Goal: Task Accomplishment & Management: Manage account settings

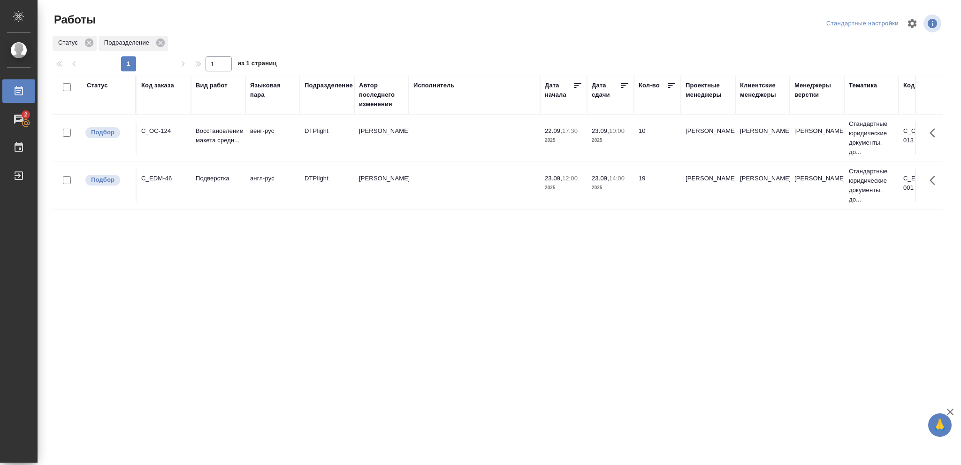
click at [617, 145] on td "23.09, 10:00 2025" at bounding box center [610, 138] width 47 height 33
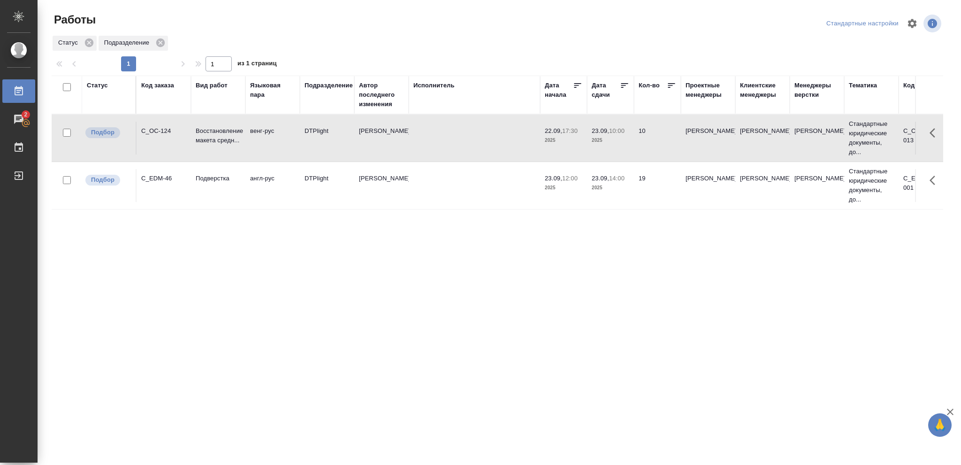
click at [617, 145] on td "23.09, 10:00 2025" at bounding box center [610, 138] width 47 height 33
click at [594, 141] on p "2025" at bounding box center [611, 140] width 38 height 9
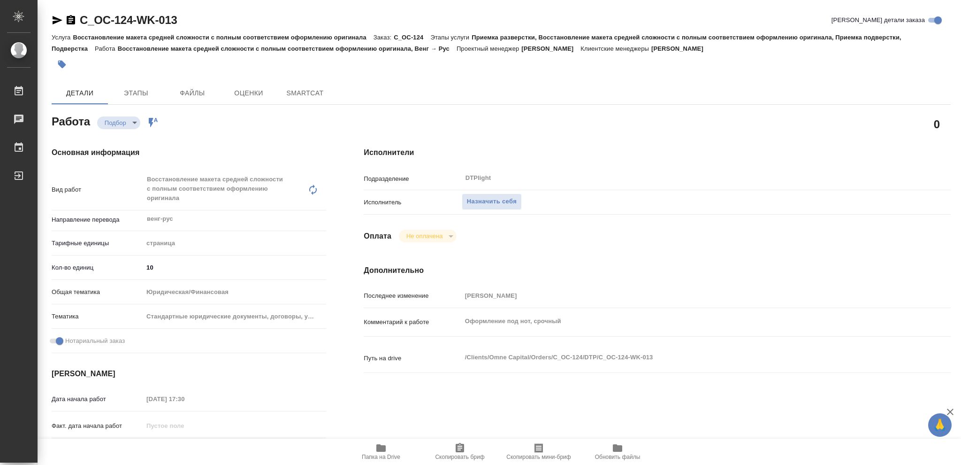
type textarea "x"
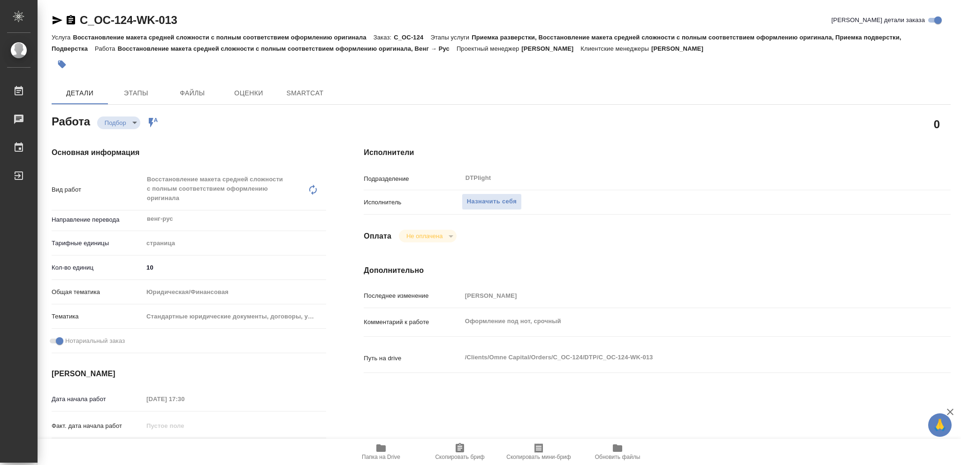
type textarea "x"
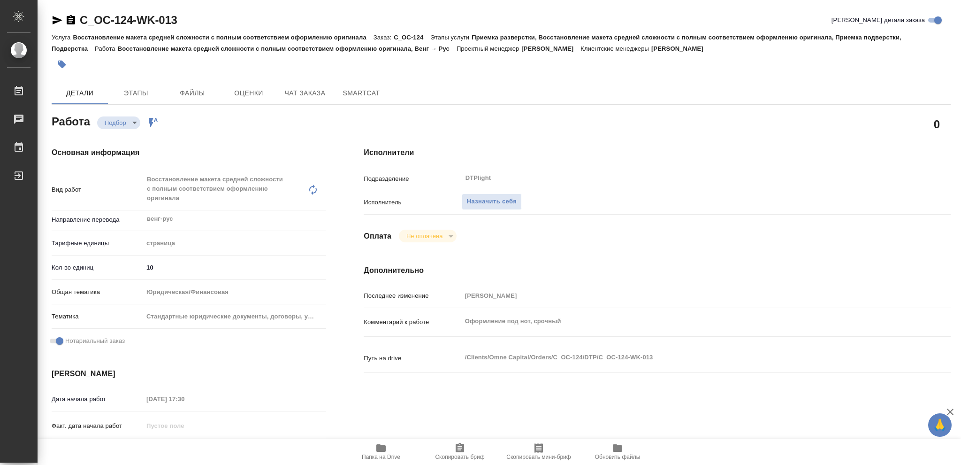
type textarea "x"
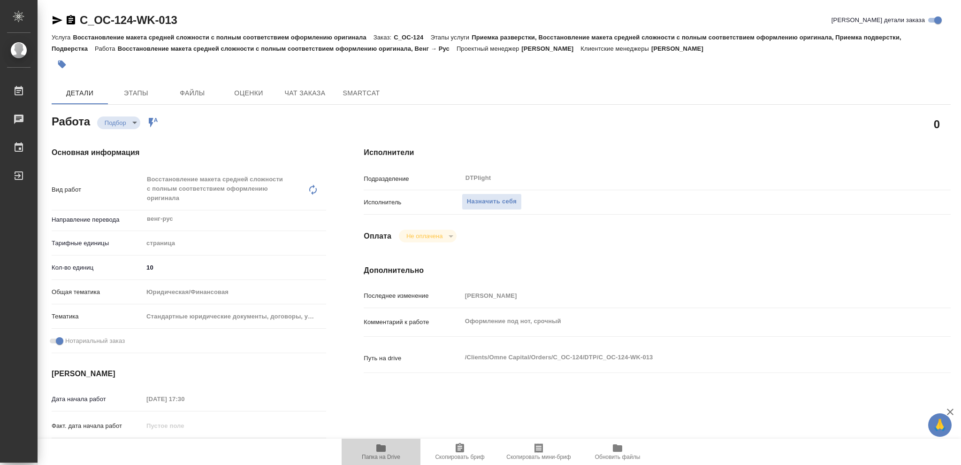
click at [377, 451] on icon "button" at bounding box center [380, 448] width 9 height 8
type textarea "x"
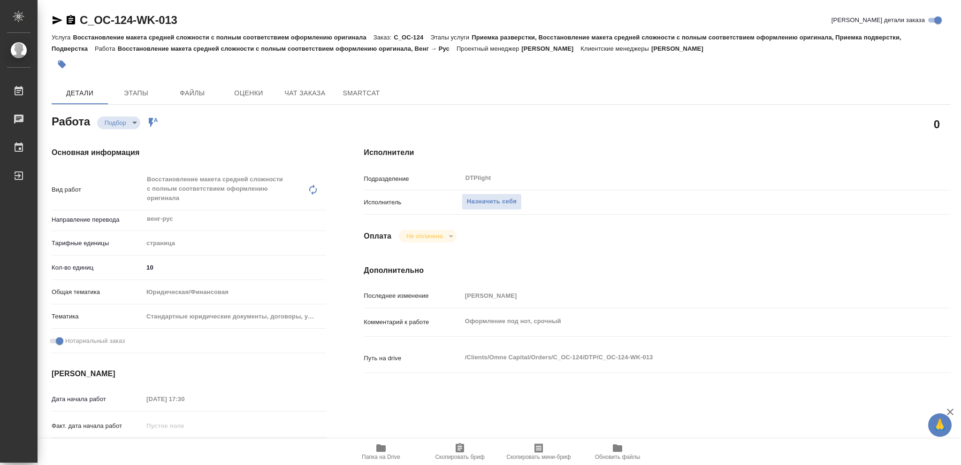
type textarea "x"
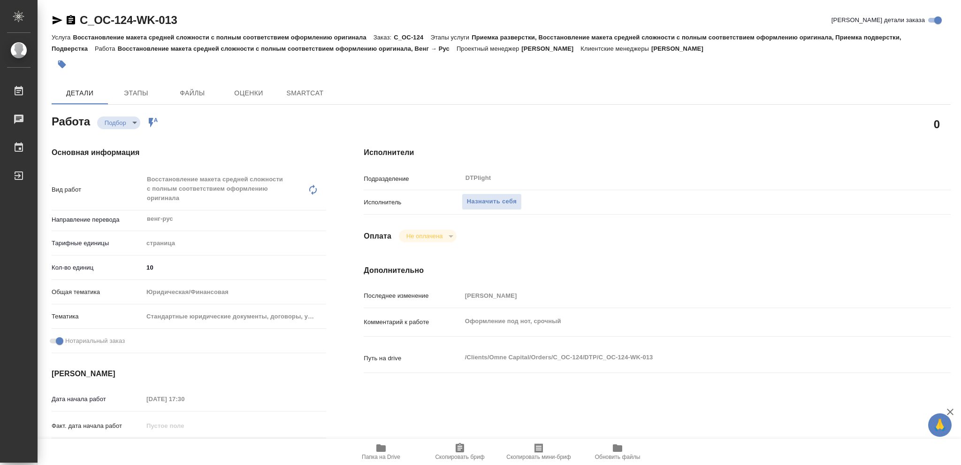
type textarea "x"
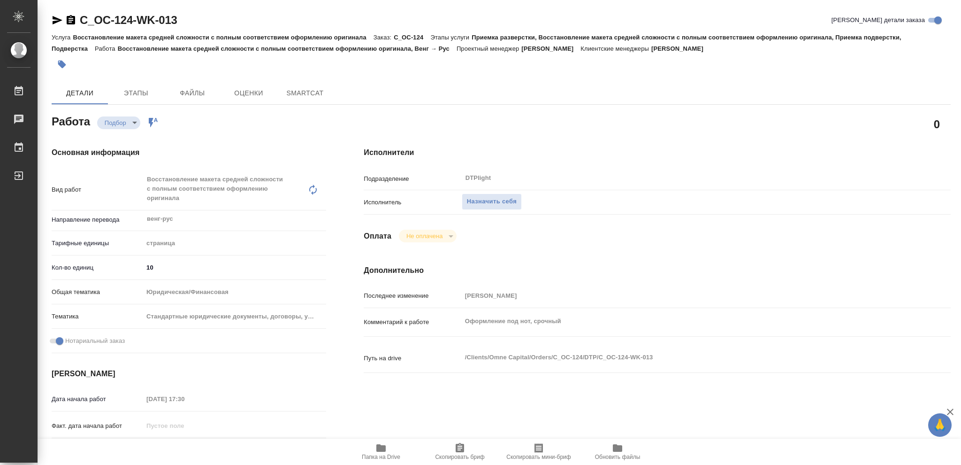
type textarea "x"
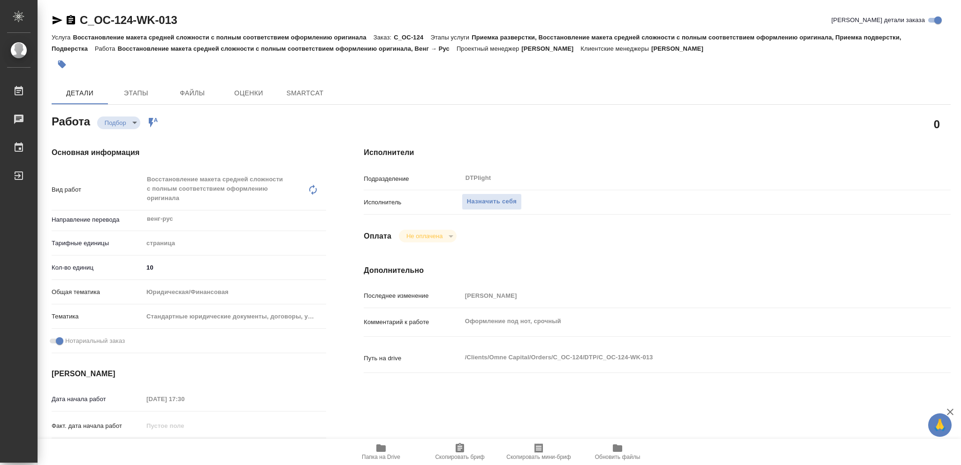
type textarea "x"
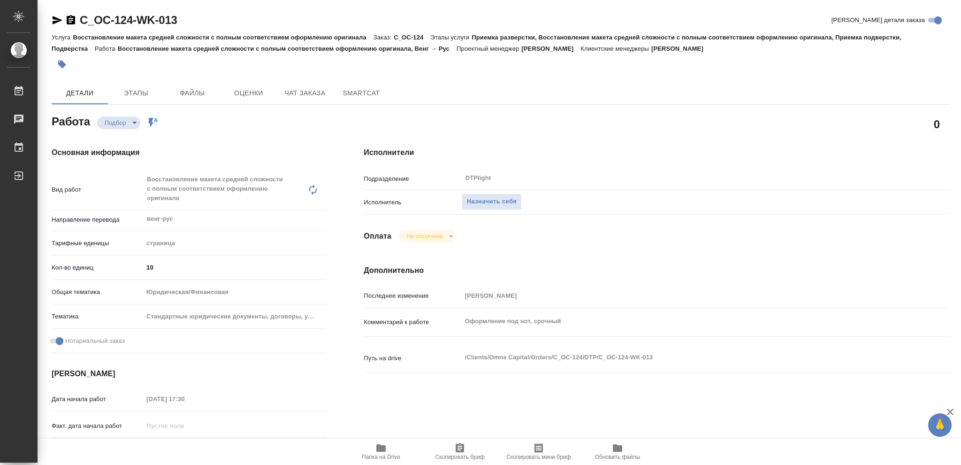
type textarea "x"
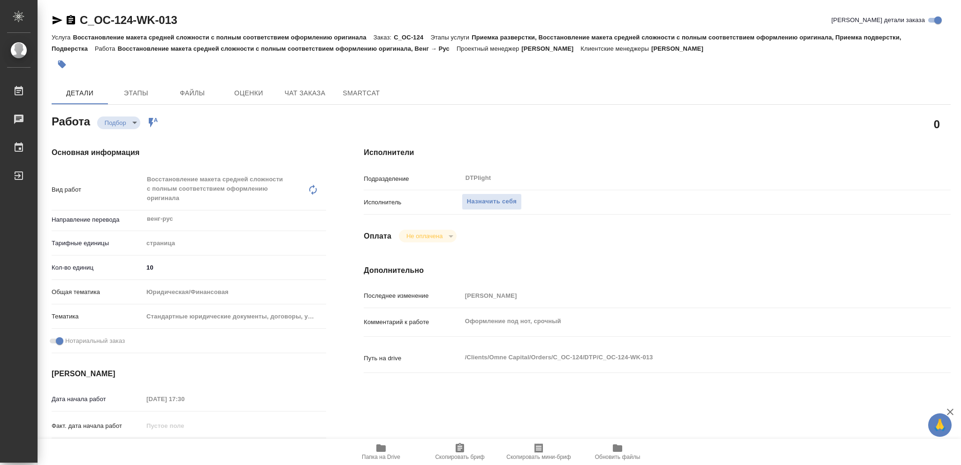
type textarea "x"
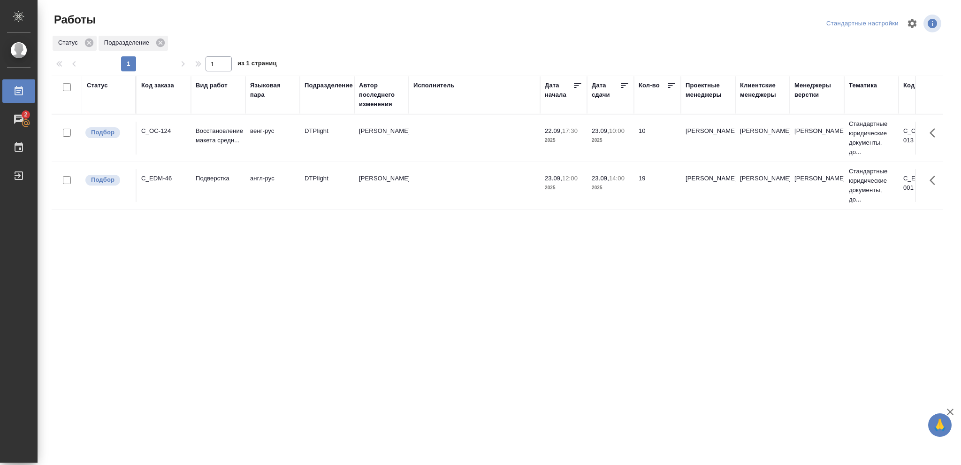
click at [102, 85] on div "Статус" at bounding box center [97, 85] width 21 height 9
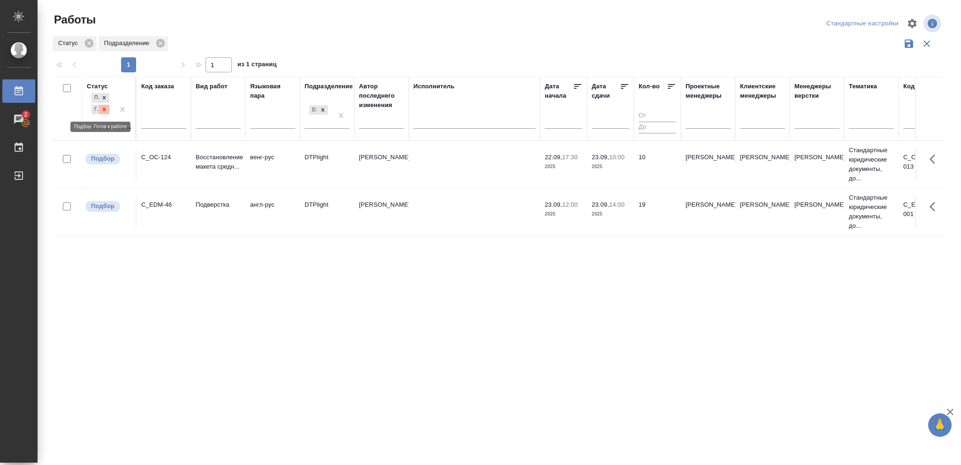
click at [103, 111] on icon at bounding box center [104, 109] width 7 height 7
click at [105, 108] on icon at bounding box center [104, 106] width 3 height 3
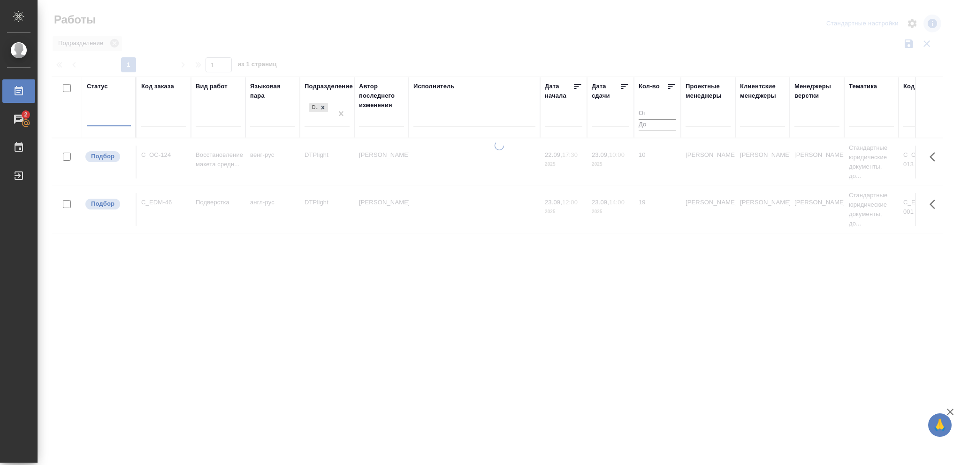
click at [102, 114] on div at bounding box center [109, 117] width 44 height 14
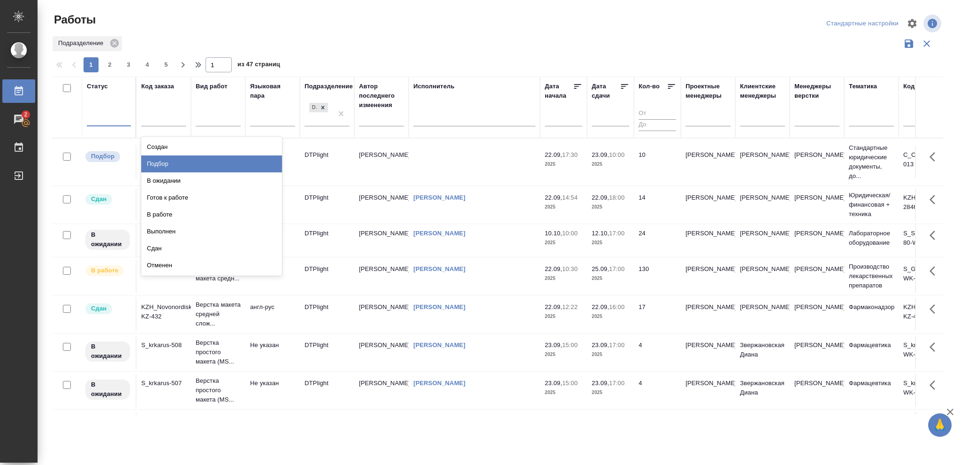
click at [162, 160] on div "Подбор" at bounding box center [211, 163] width 141 height 17
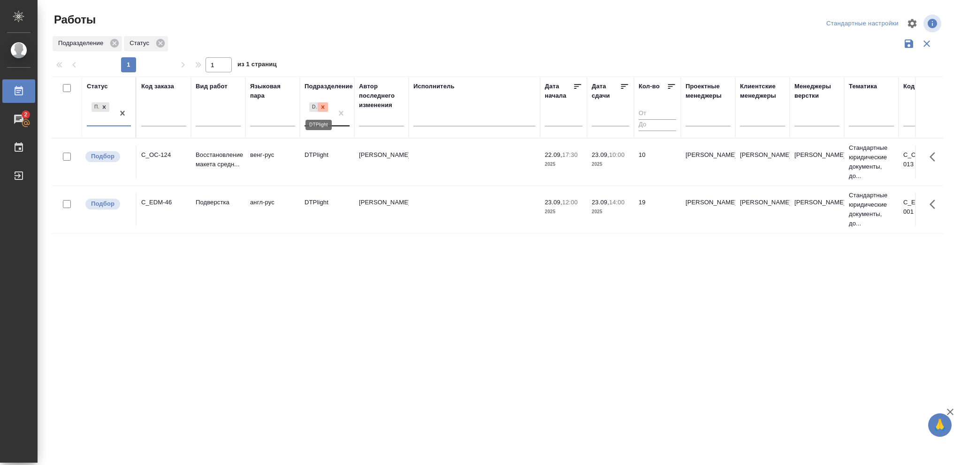
click at [323, 106] on icon at bounding box center [323, 107] width 7 height 7
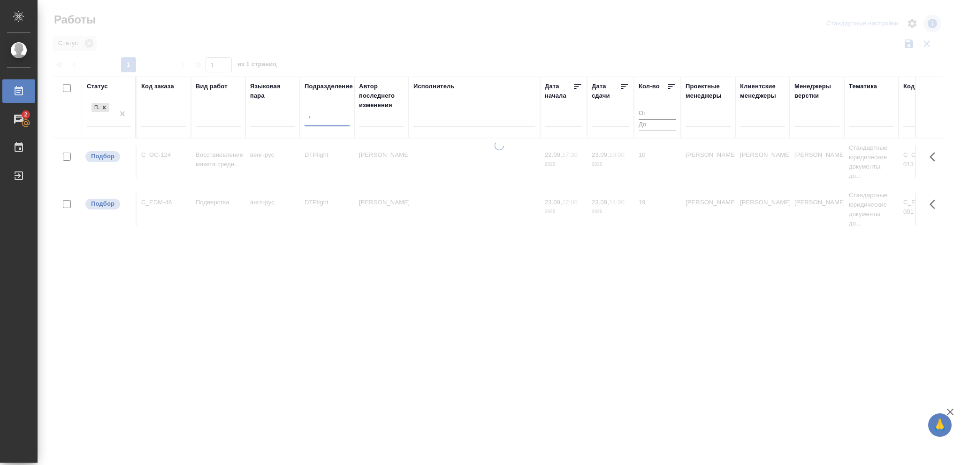
type input "dt"
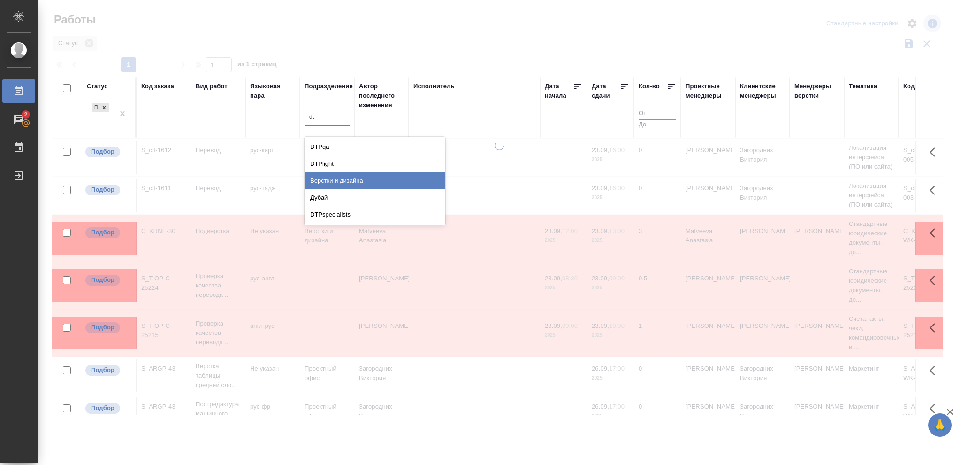
click at [346, 178] on div "Верстки и дизайна" at bounding box center [375, 180] width 141 height 17
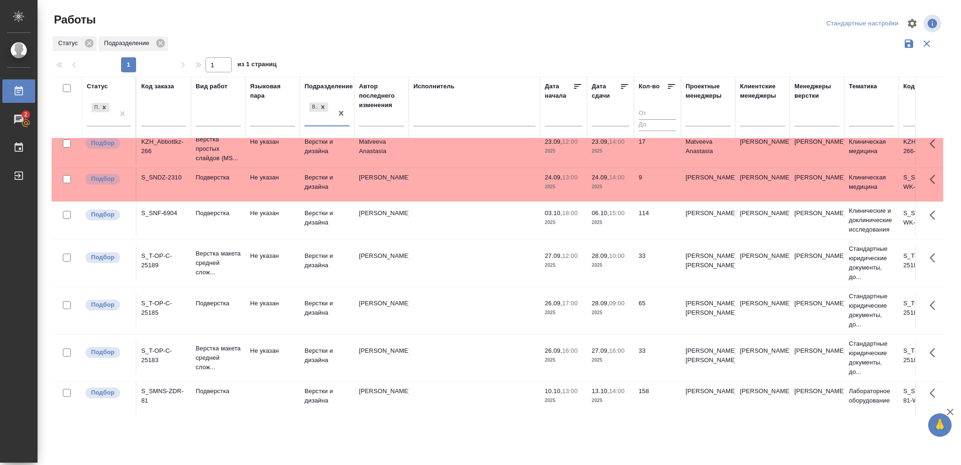
scroll to position [347, 0]
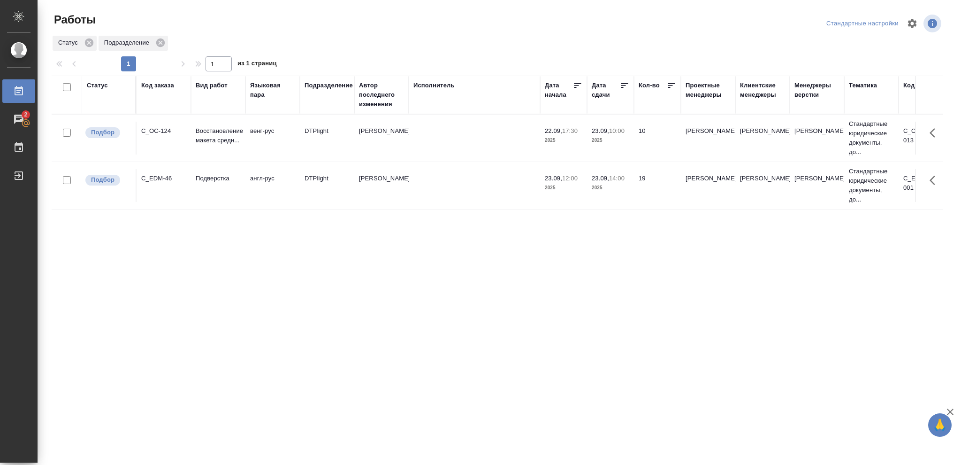
click at [624, 143] on p "2025" at bounding box center [611, 140] width 38 height 9
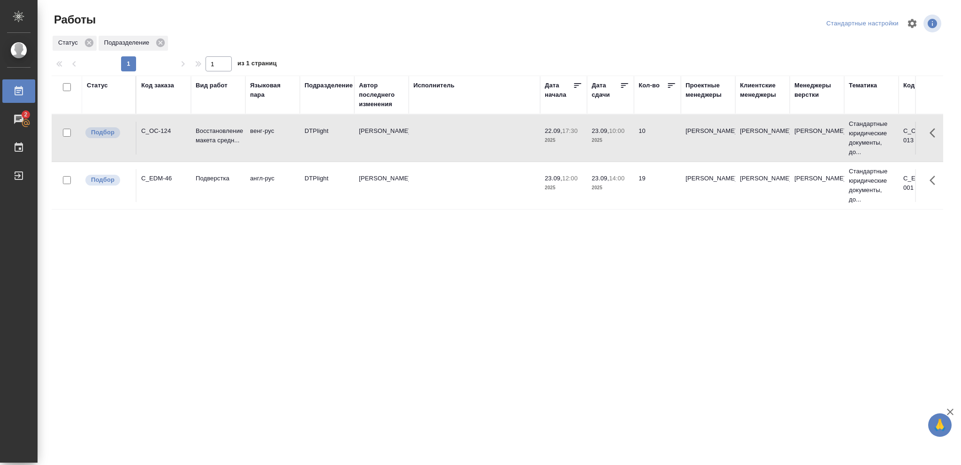
click at [624, 143] on p "2025" at bounding box center [611, 140] width 38 height 9
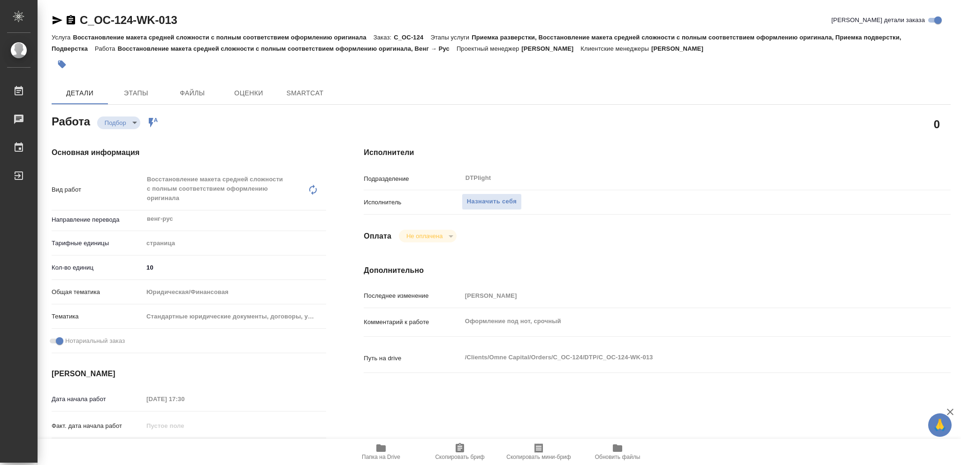
type textarea "x"
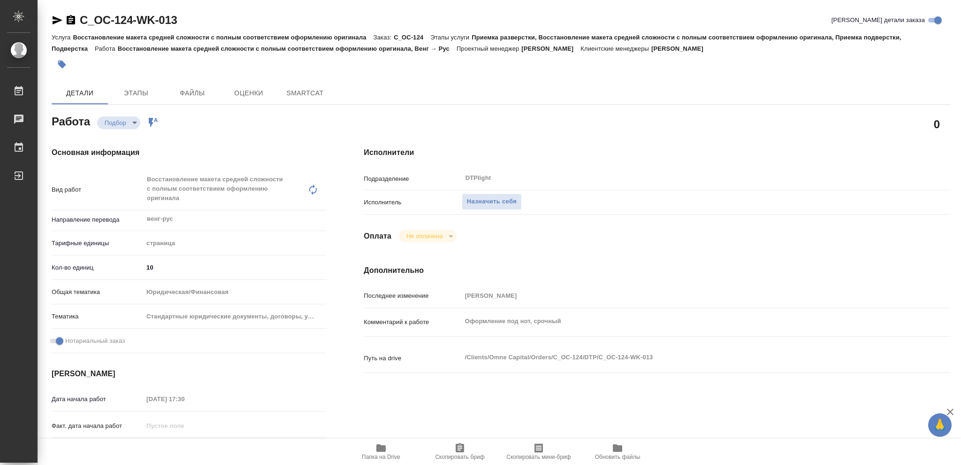
type textarea "x"
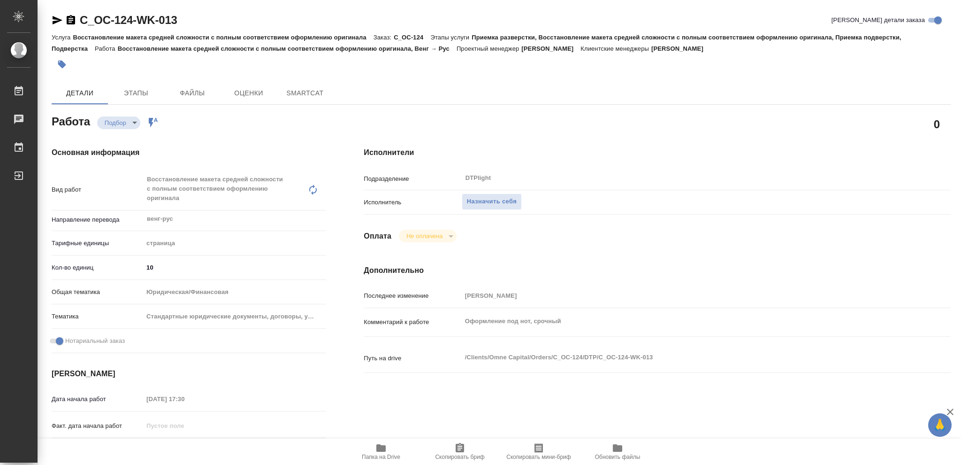
type textarea "x"
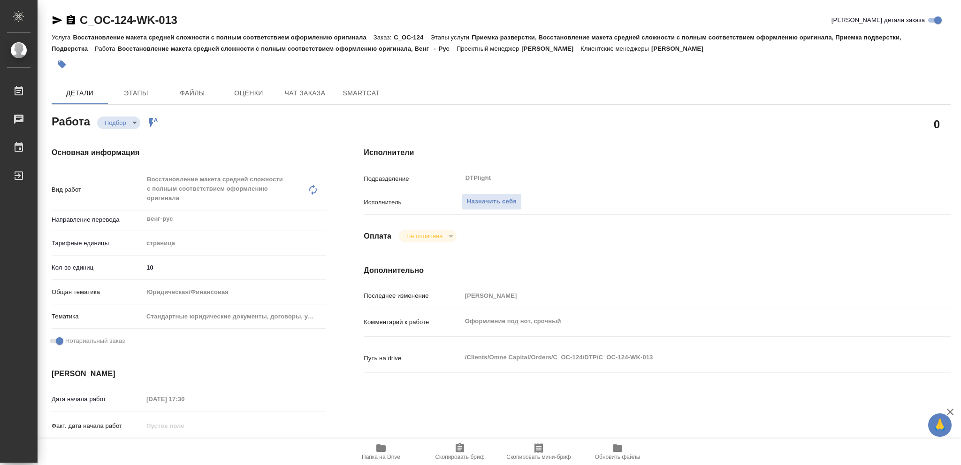
type textarea "x"
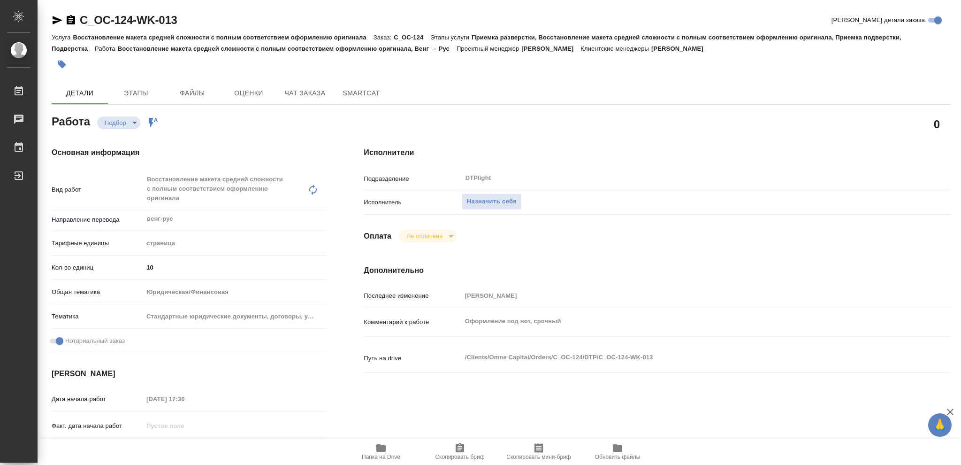
type textarea "x"
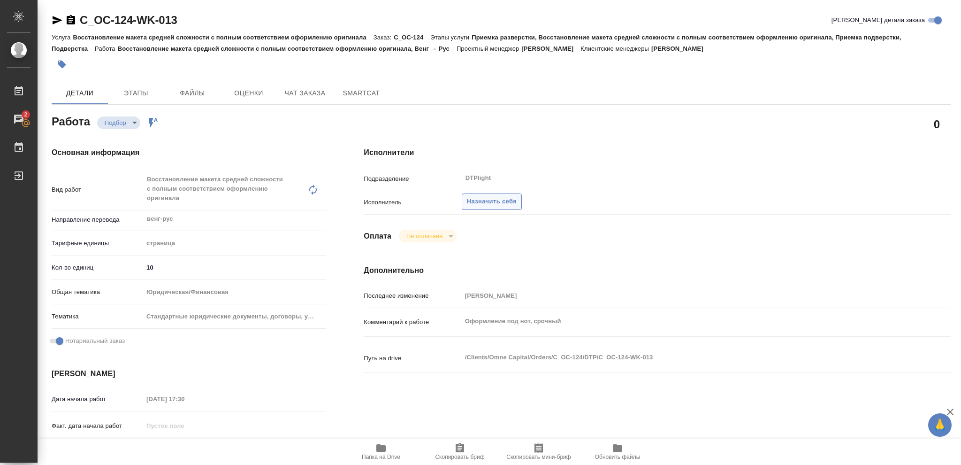
click at [501, 199] on span "Назначить себя" at bounding box center [492, 201] width 50 height 11
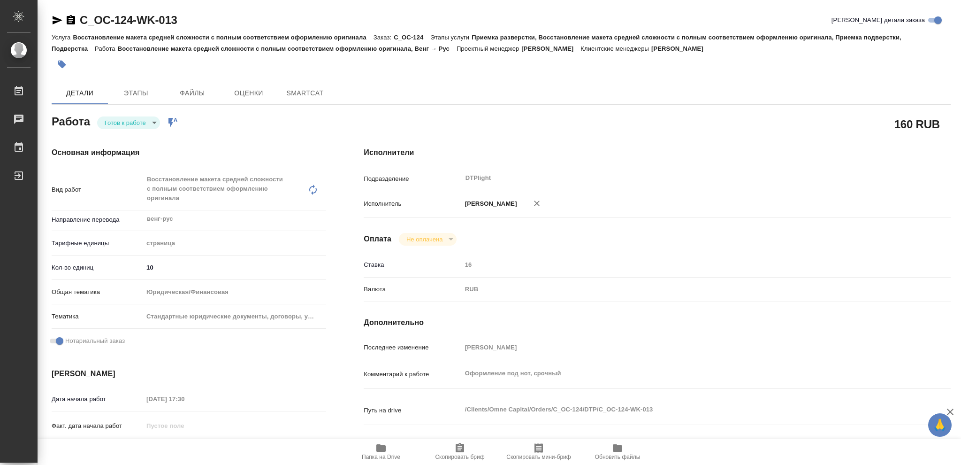
type textarea "x"
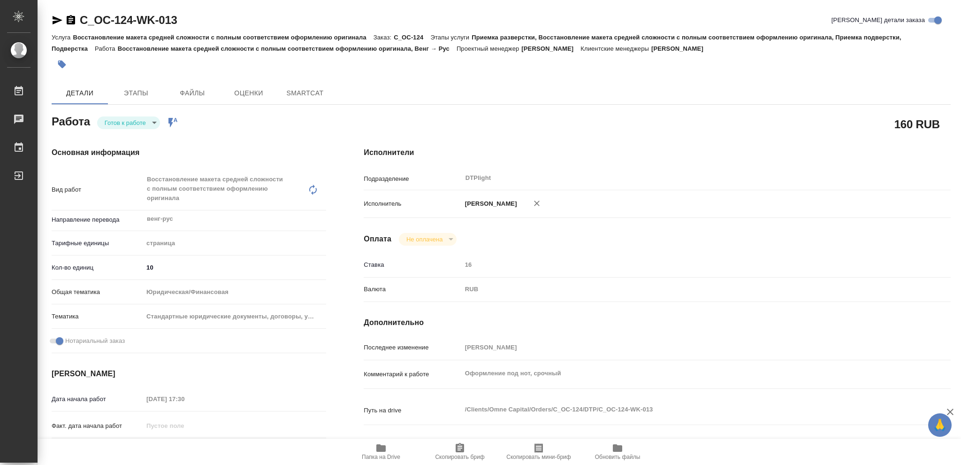
type textarea "x"
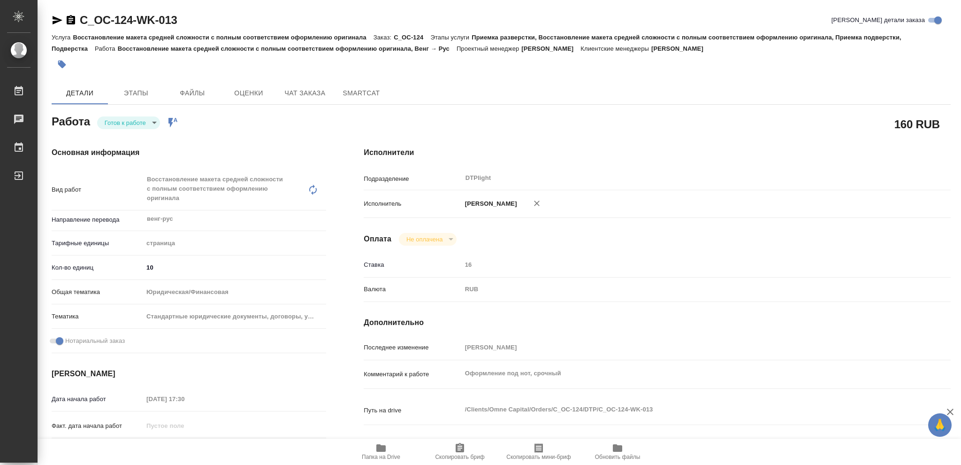
type textarea "x"
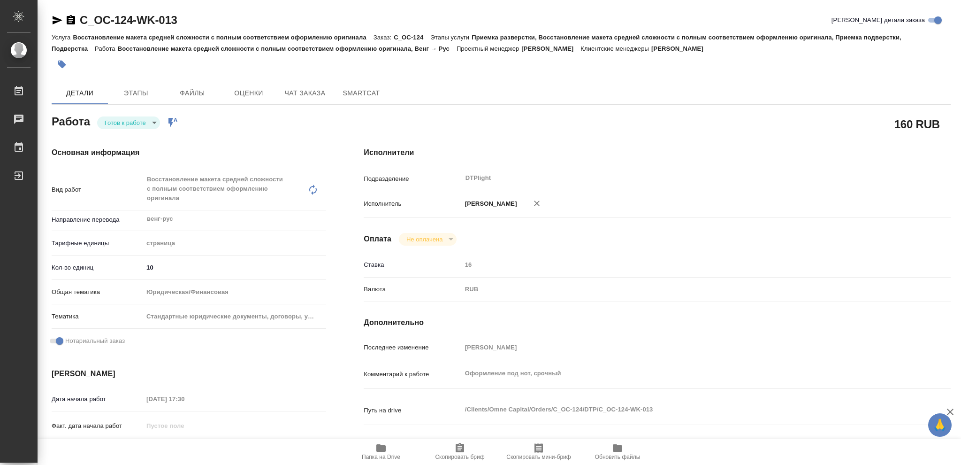
click at [153, 121] on body "🙏 .cls-1 fill:#fff; AWATERA Vasileva Olga Работы Чаты График Выйти C_OC-124-WK-…" at bounding box center [480, 232] width 961 height 465
type textarea "x"
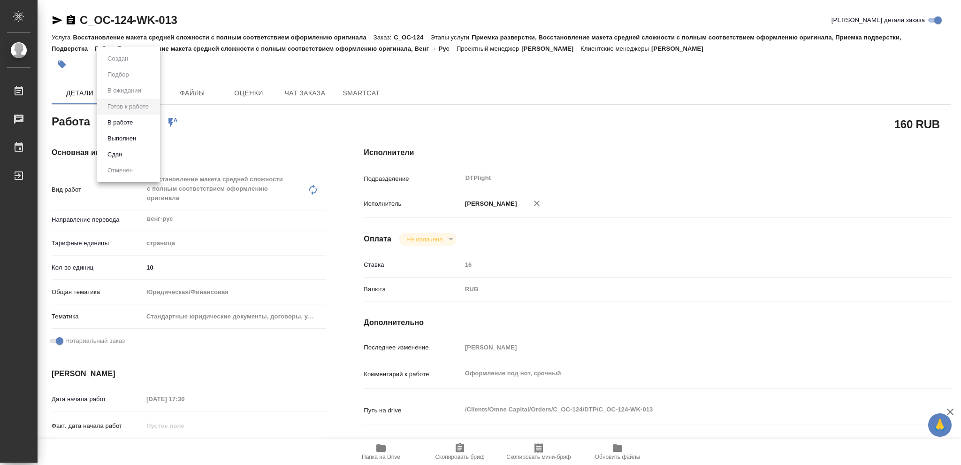
type textarea "x"
click at [123, 121] on button "В работе" at bounding box center [120, 122] width 31 height 10
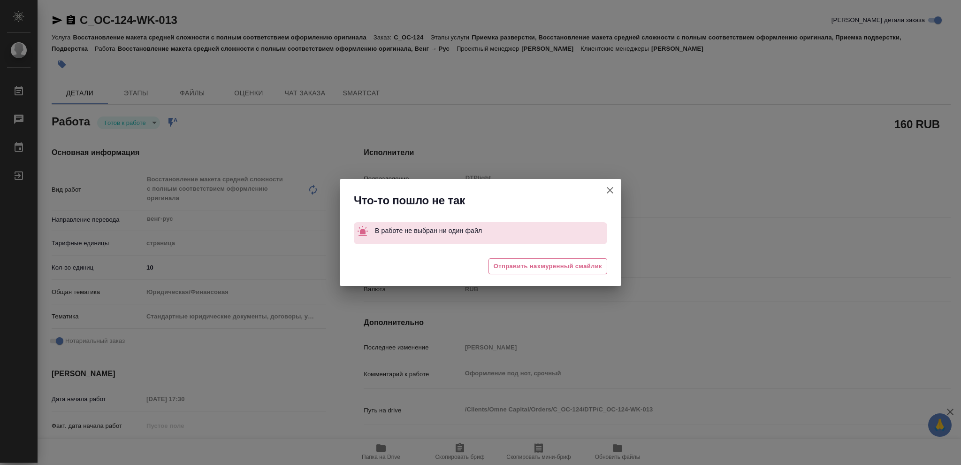
type textarea "x"
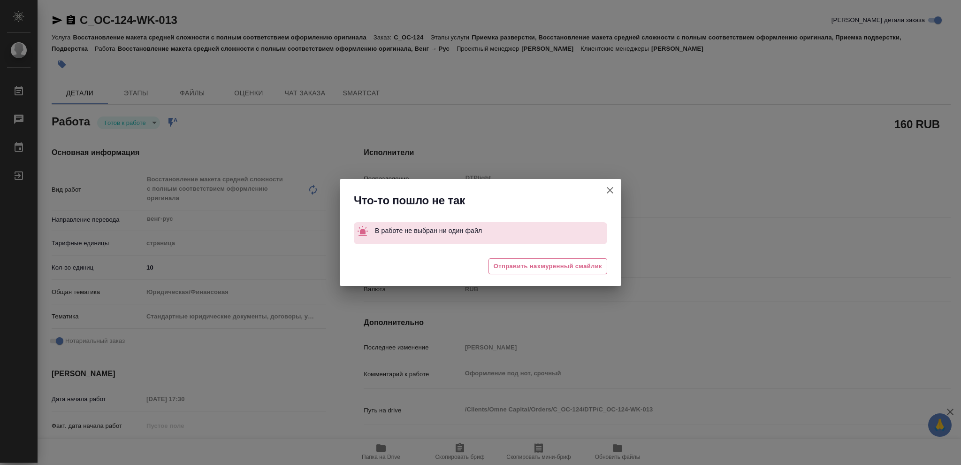
type textarea "x"
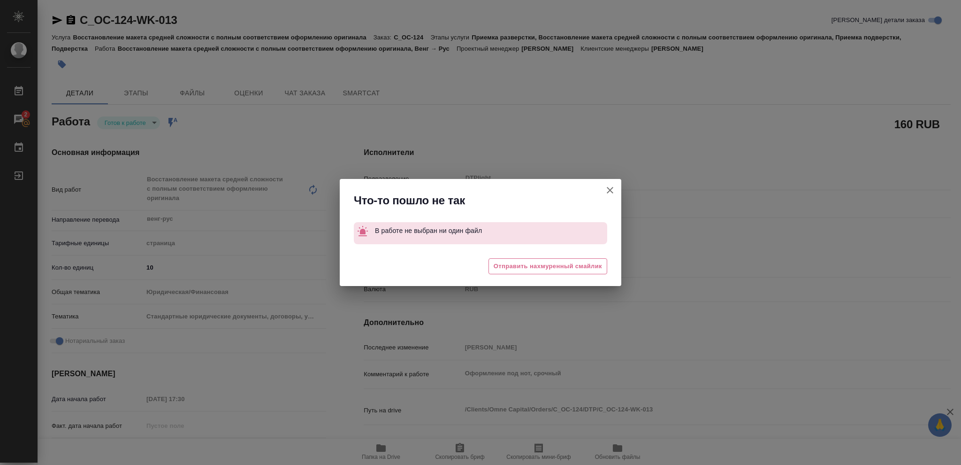
type textarea "x"
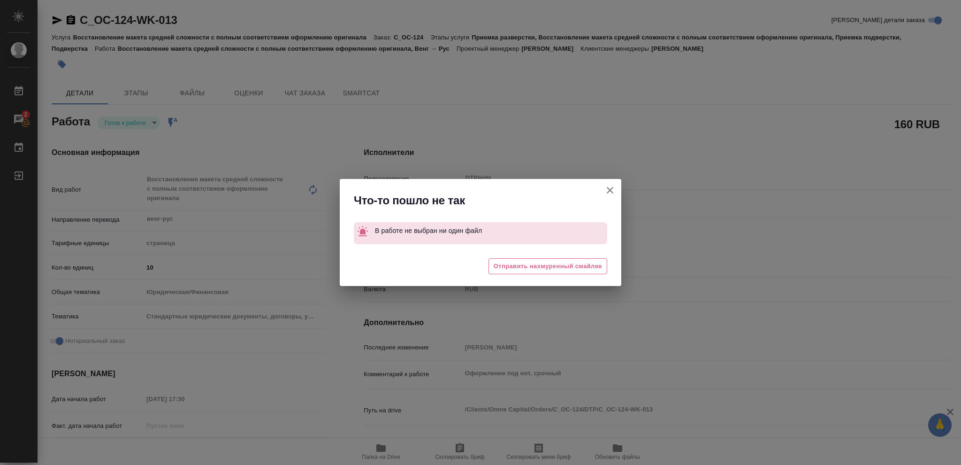
click at [612, 193] on icon "button" at bounding box center [609, 189] width 11 height 11
type textarea "x"
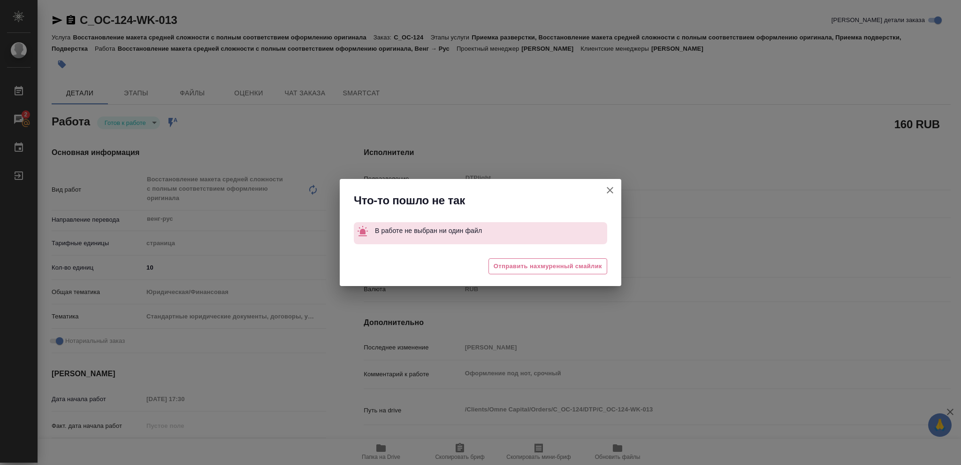
type textarea "x"
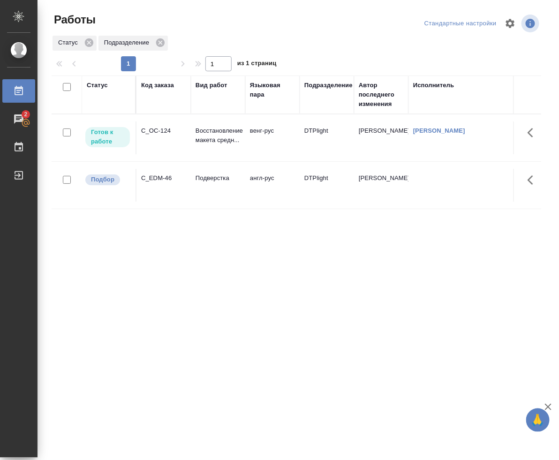
click at [367, 5] on div "Работы Стандартные настройки Статус Подразделение 1 1 из 1 страниц Статус Код з…" at bounding box center [300, 209] width 508 height 419
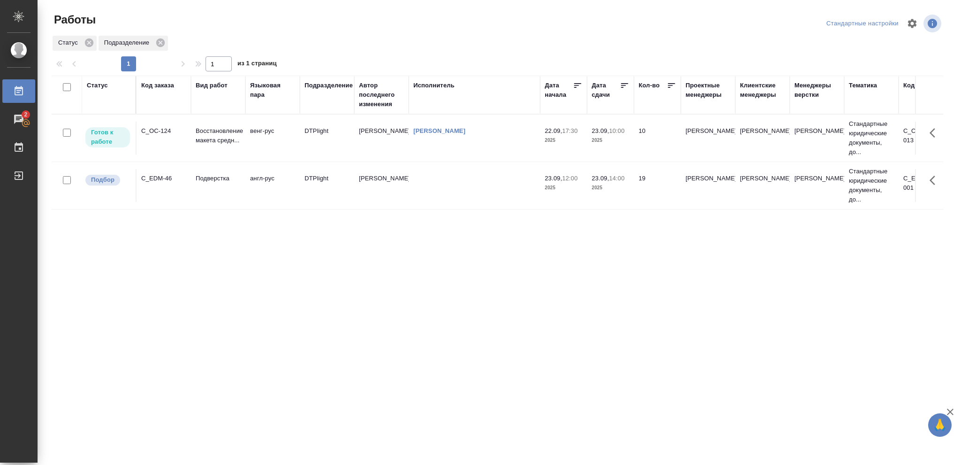
click at [574, 139] on p "2025" at bounding box center [564, 140] width 38 height 9
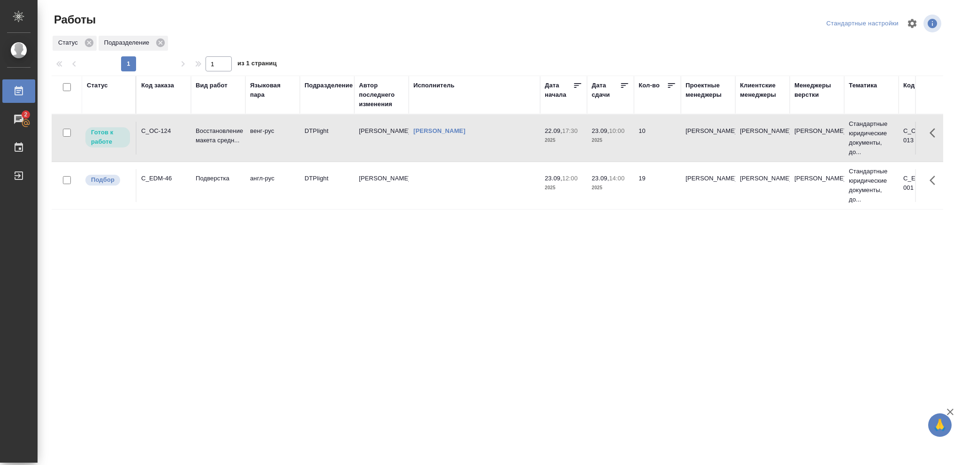
click at [574, 139] on p "2025" at bounding box center [564, 140] width 38 height 9
click at [619, 149] on td "23.09, 10:00 2025" at bounding box center [610, 138] width 47 height 33
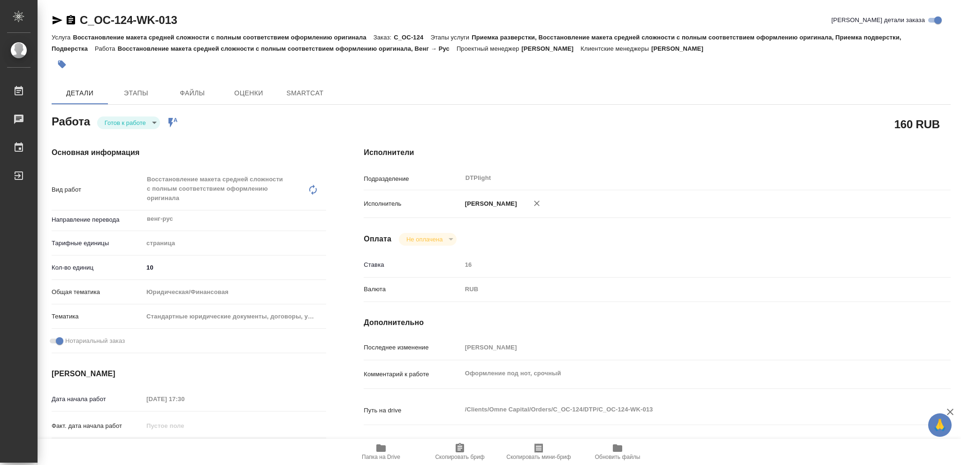
type textarea "x"
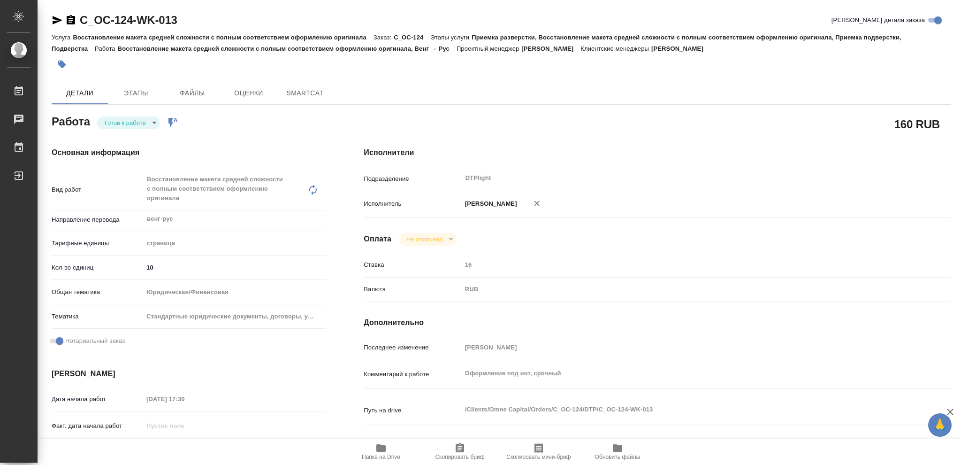
type textarea "x"
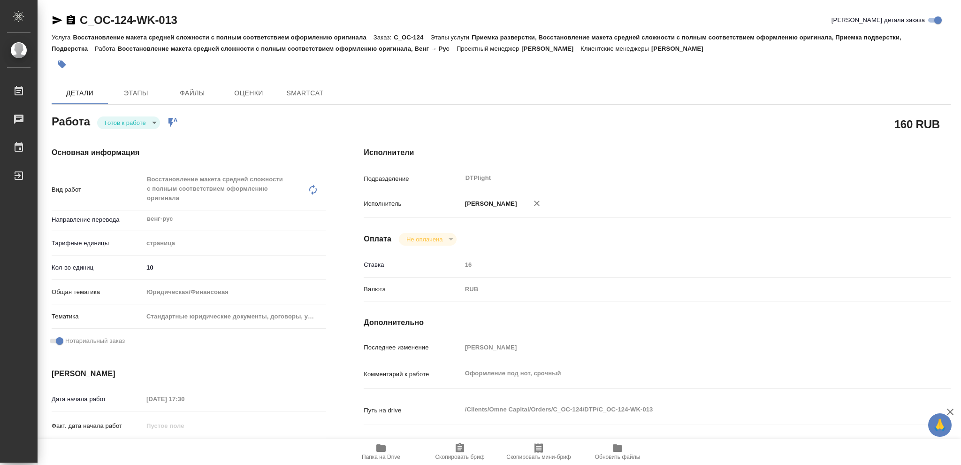
type textarea "x"
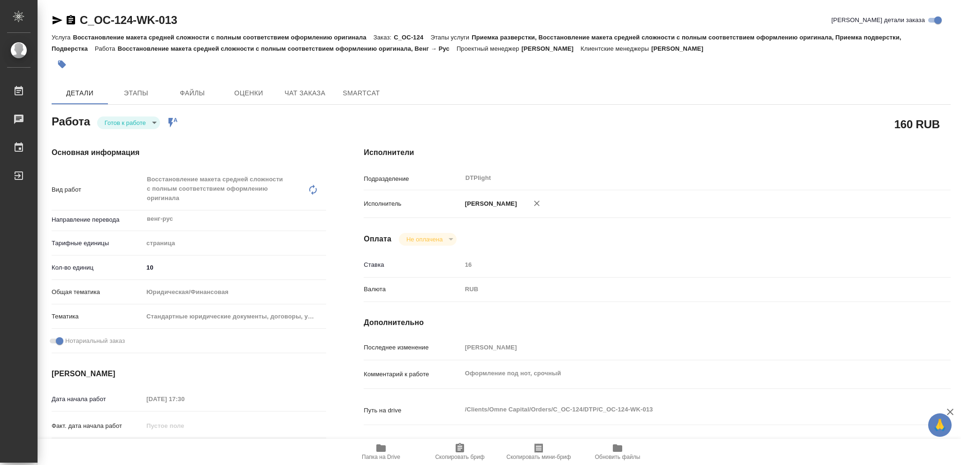
click at [384, 450] on icon "button" at bounding box center [380, 448] width 9 height 8
type textarea "x"
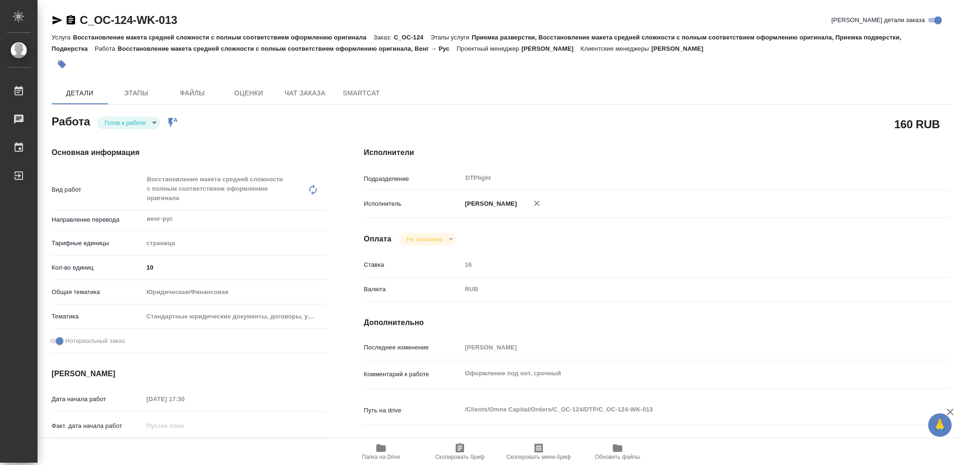
type textarea "x"
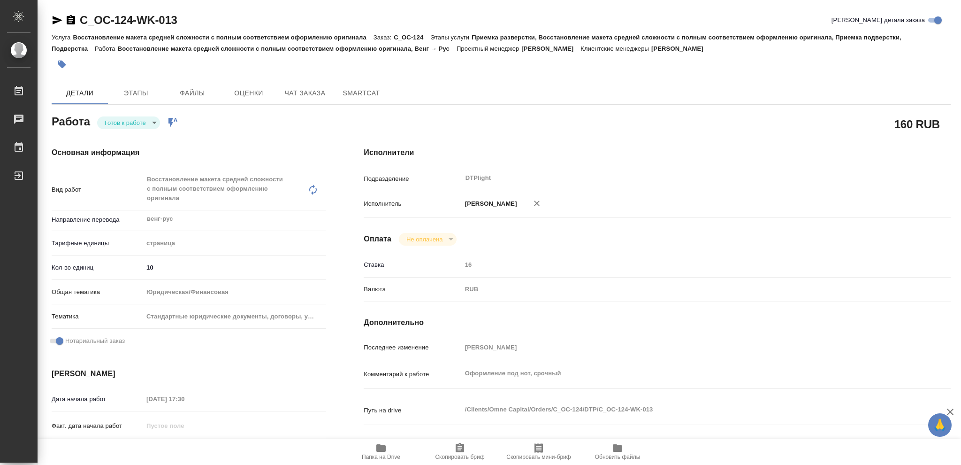
type textarea "x"
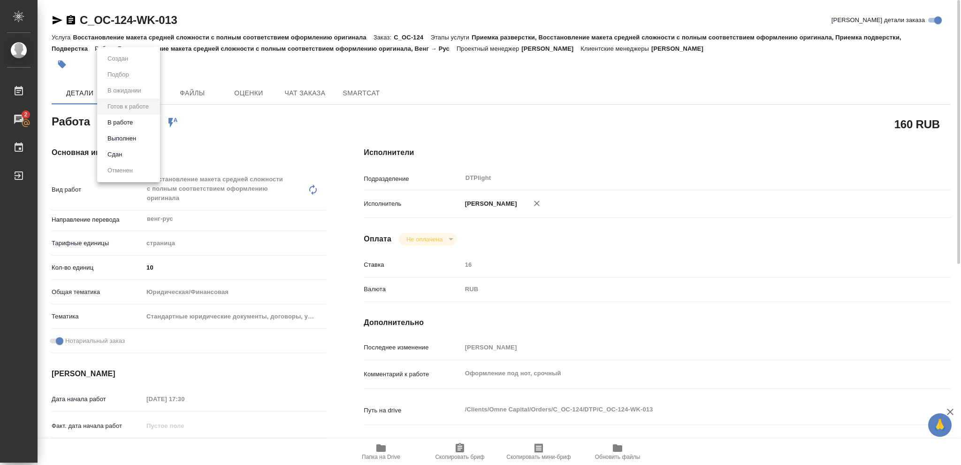
click at [153, 121] on body "🙏 .cls-1 fill:#fff; AWATERA Vasileva Olga Работы 2 Чаты График Выйти C_OC-124-W…" at bounding box center [480, 232] width 961 height 465
click at [127, 121] on button "В работе" at bounding box center [120, 122] width 31 height 10
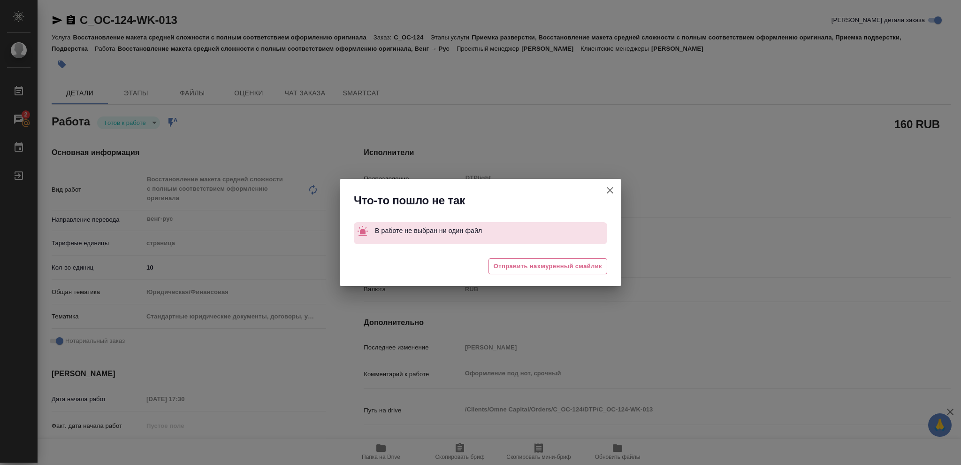
type textarea "x"
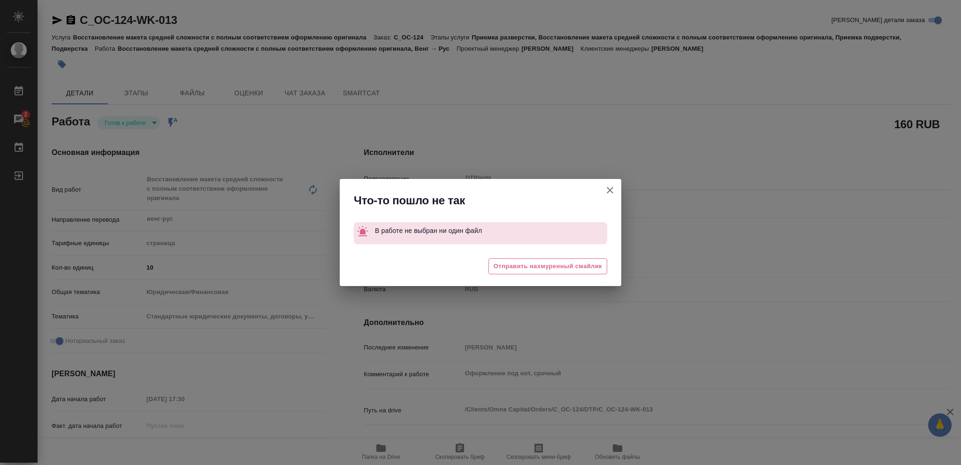
type textarea "x"
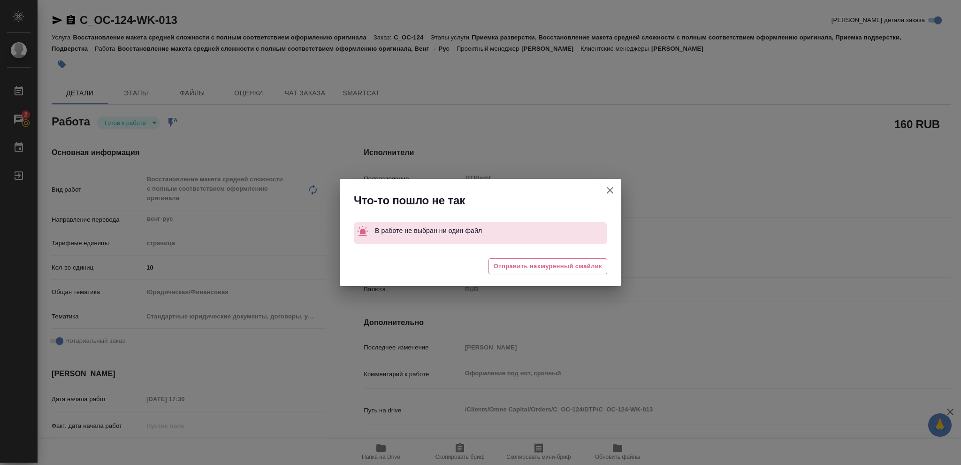
type textarea "x"
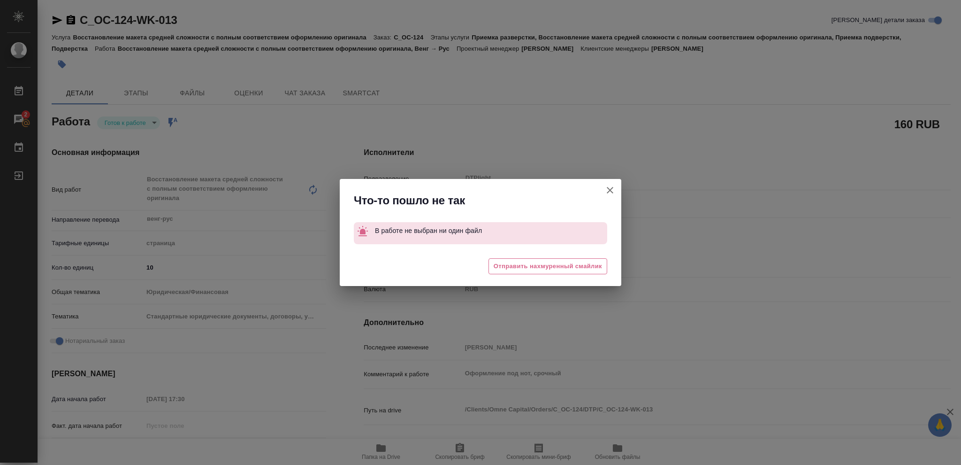
type textarea "x"
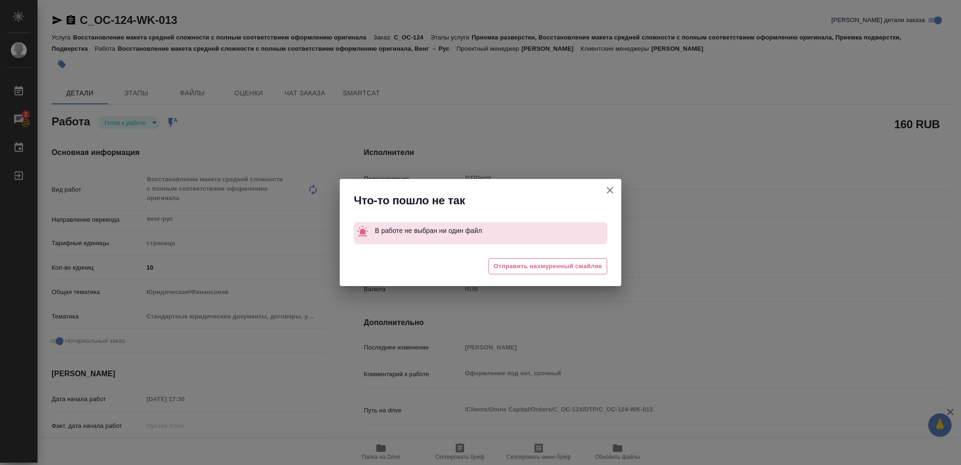
click at [610, 186] on icon "button" at bounding box center [609, 189] width 11 height 11
type textarea "x"
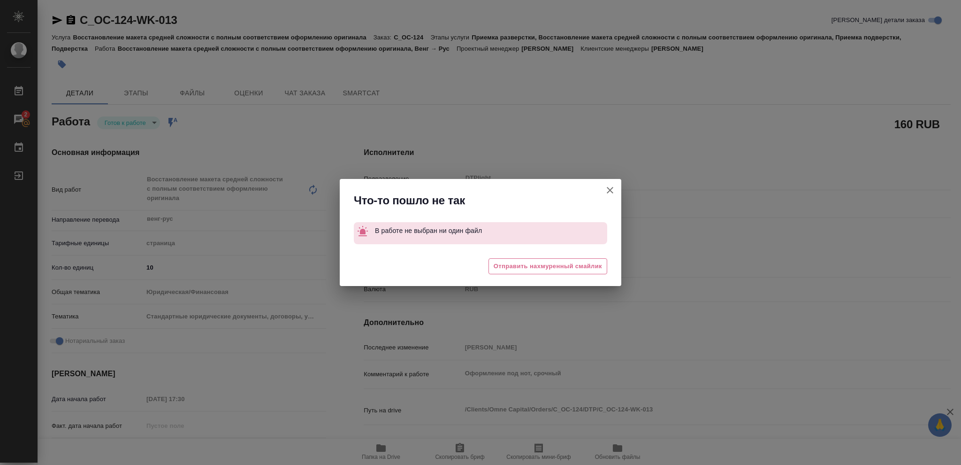
type textarea "x"
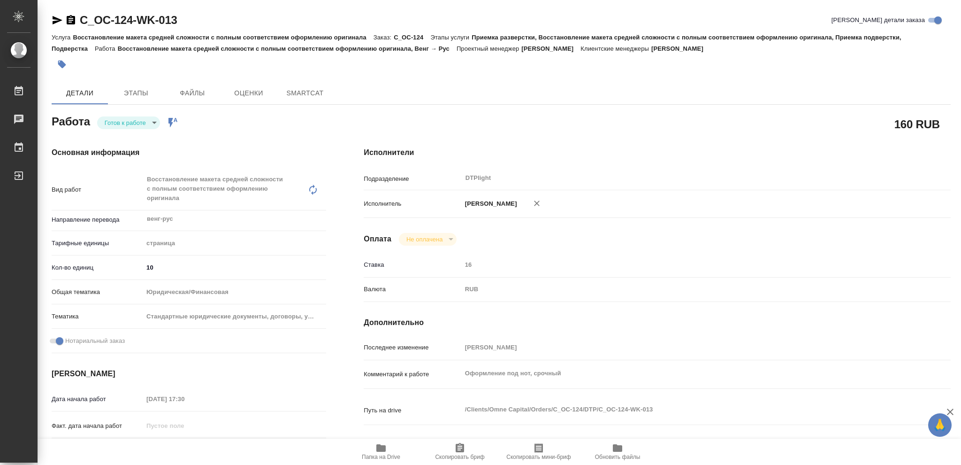
type textarea "x"
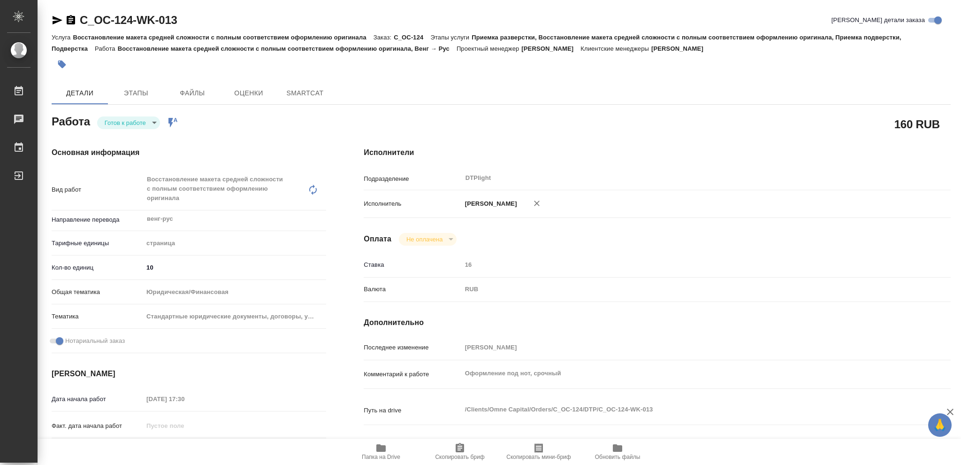
type textarea "x"
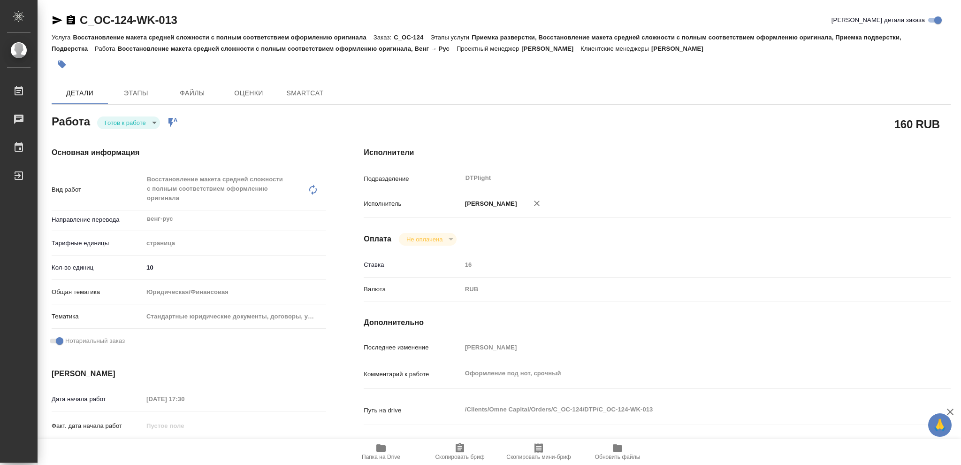
type textarea "x"
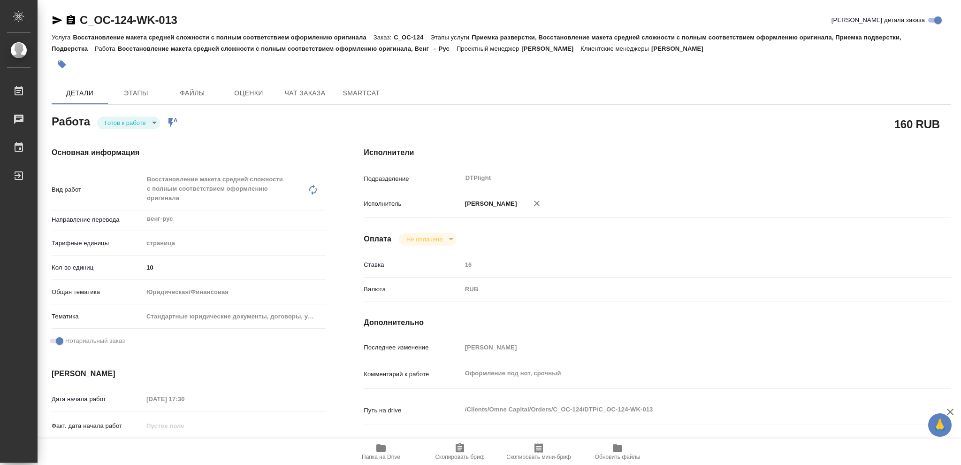
type textarea "x"
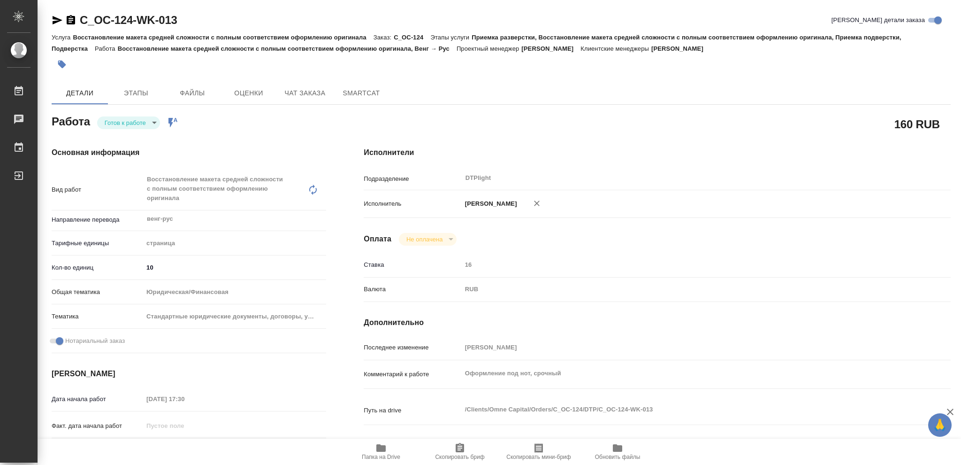
click at [69, 23] on icon "button" at bounding box center [71, 19] width 8 height 9
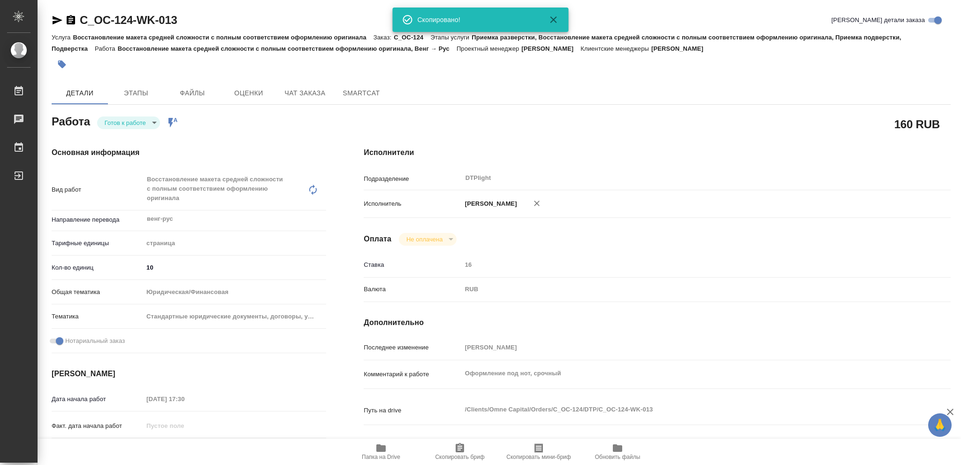
type textarea "x"
